Goal: Task Accomplishment & Management: Manage account settings

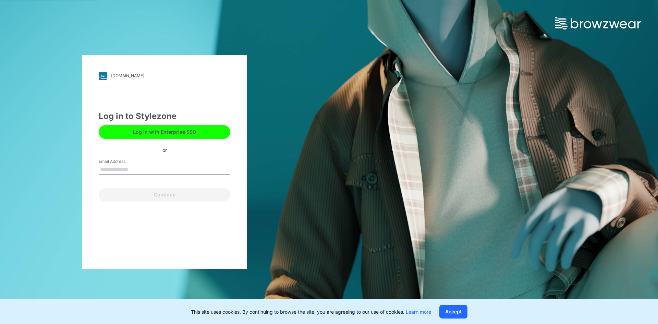
click at [136, 170] on input "Email Address" at bounding box center [165, 169] width 132 height 10
type input "**********"
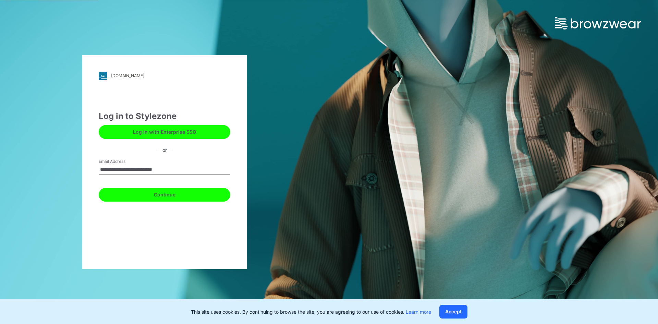
click at [154, 193] on button "Continue" at bounding box center [165, 195] width 132 height 14
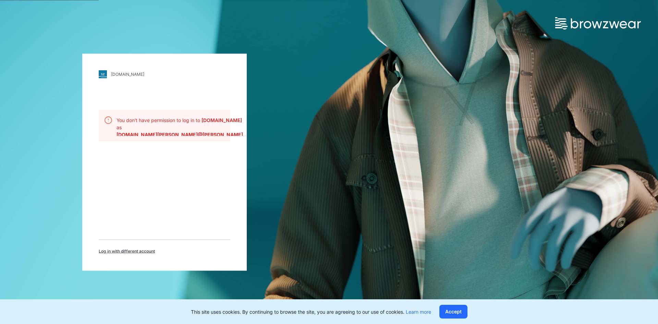
click at [188, 66] on div "wittgroup.stylezone.com Loading... You don't have permission to log in to wittg…" at bounding box center [164, 161] width 164 height 217
click at [499, 307] on div "This site uses cookies. By continuing to browse the site, you are agreeing to o…" at bounding box center [329, 311] width 658 height 25
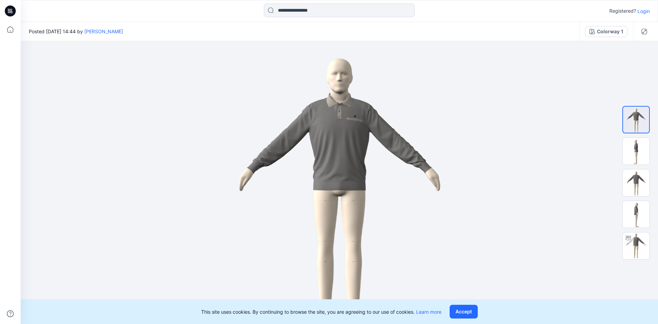
click at [527, 8] on div "Registered? Login" at bounding box center [339, 10] width 637 height 15
click at [642, 13] on p "Login" at bounding box center [643, 11] width 12 height 7
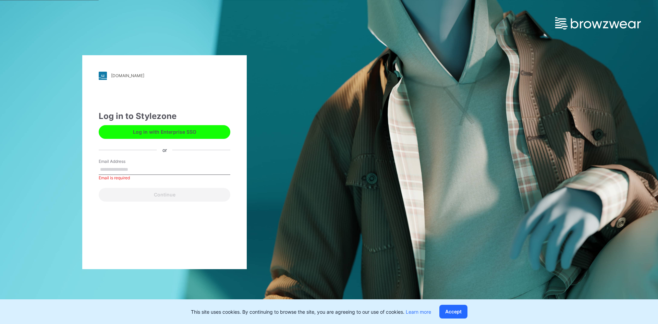
click at [191, 133] on button "Log in with Enterprise SSO" at bounding box center [165, 132] width 132 height 14
